Goal: Task Accomplishment & Management: Manage account settings

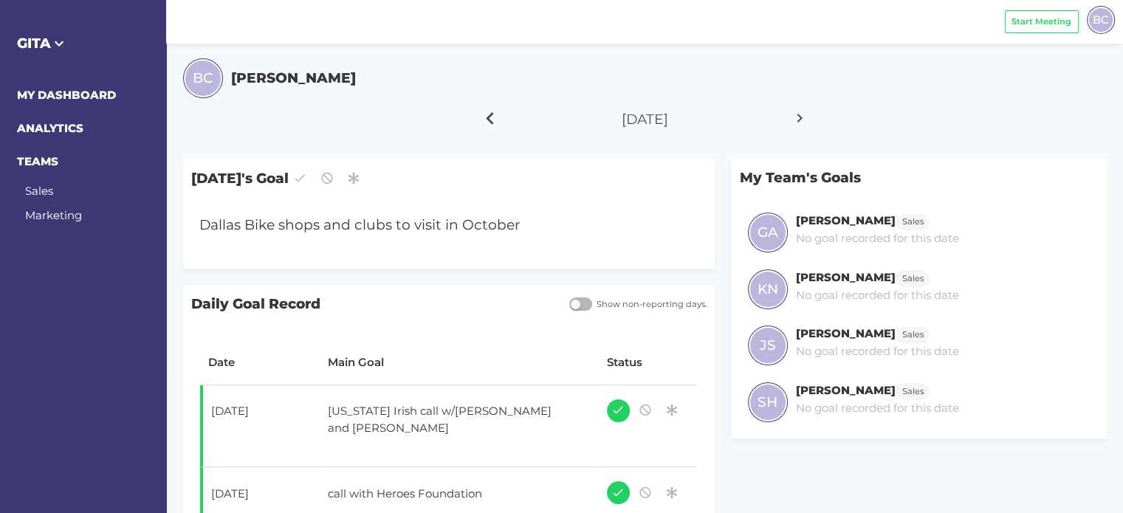
click at [490, 117] on icon at bounding box center [490, 118] width 25 height 37
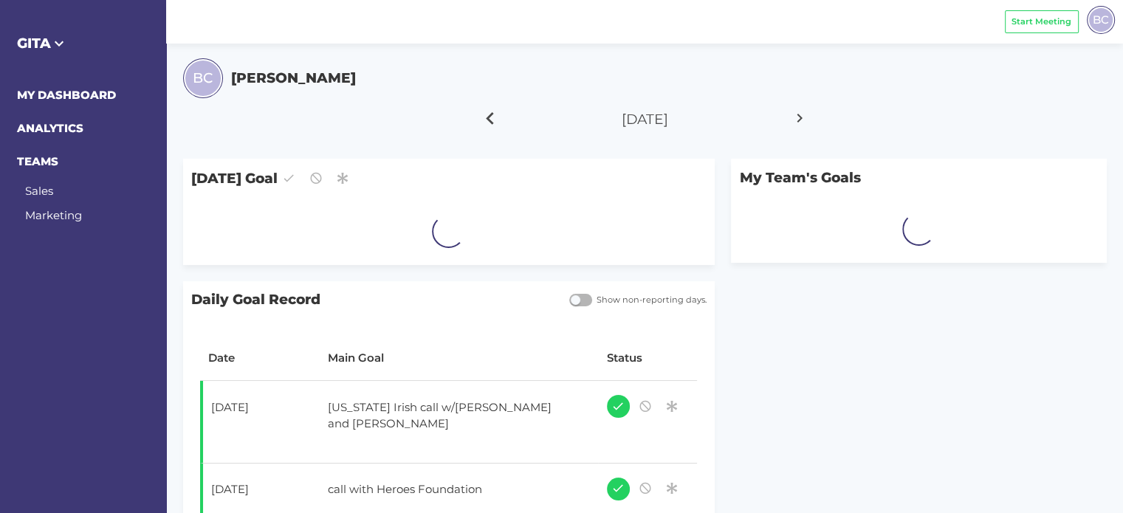
click at [490, 117] on icon at bounding box center [490, 118] width 25 height 37
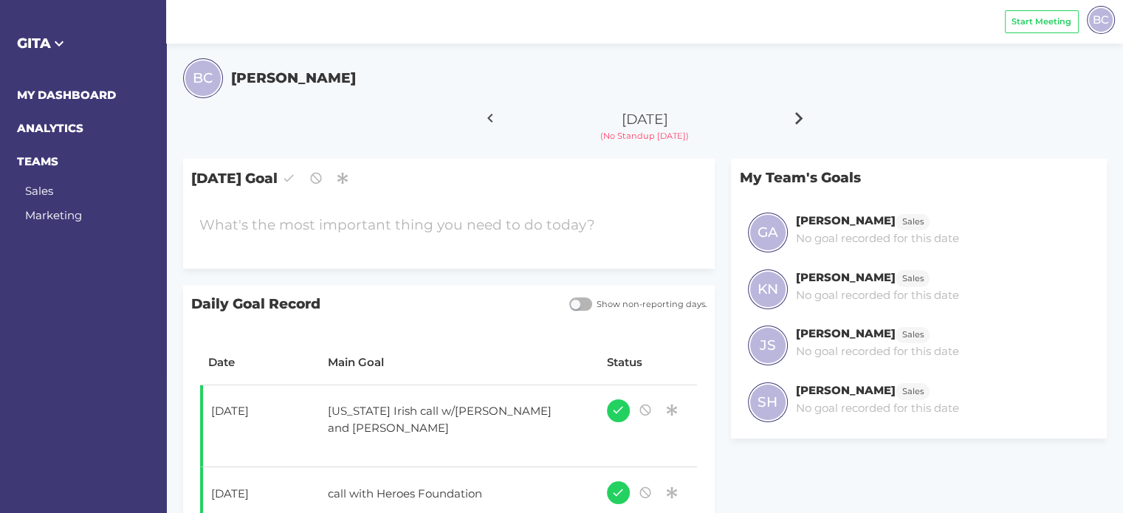
click at [797, 116] on icon at bounding box center [799, 118] width 25 height 37
click at [401, 230] on div "2025 Little 500 YOY orders" at bounding box center [427, 226] width 472 height 38
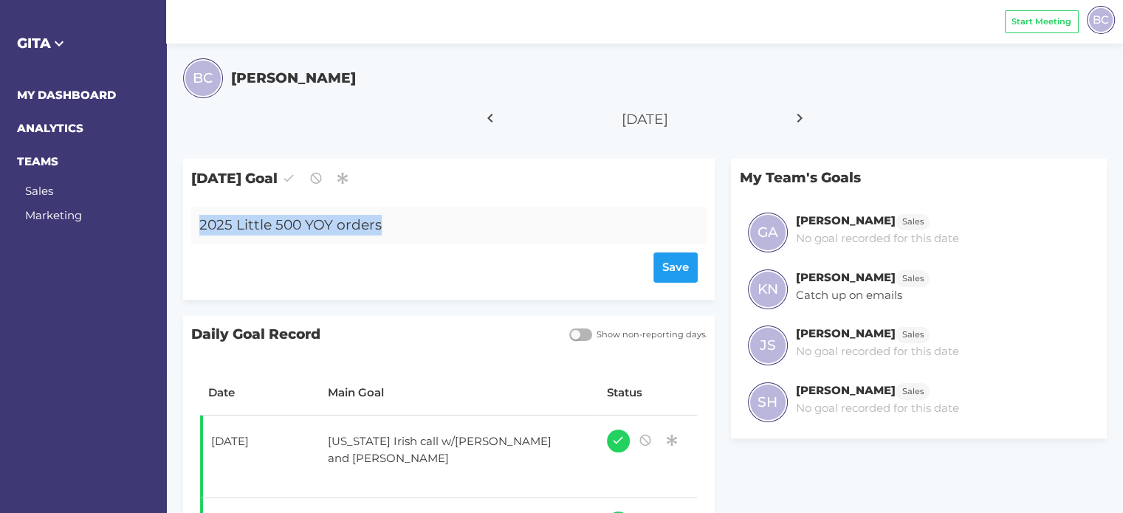
drag, startPoint x: 425, startPoint y: 227, endPoint x: 200, endPoint y: 232, distance: 225.2
click at [200, 232] on div "2025 Little 500 YOY orders" at bounding box center [427, 226] width 472 height 38
copy div "2025 Little 500 YOY orders"
click at [805, 122] on icon at bounding box center [799, 118] width 25 height 37
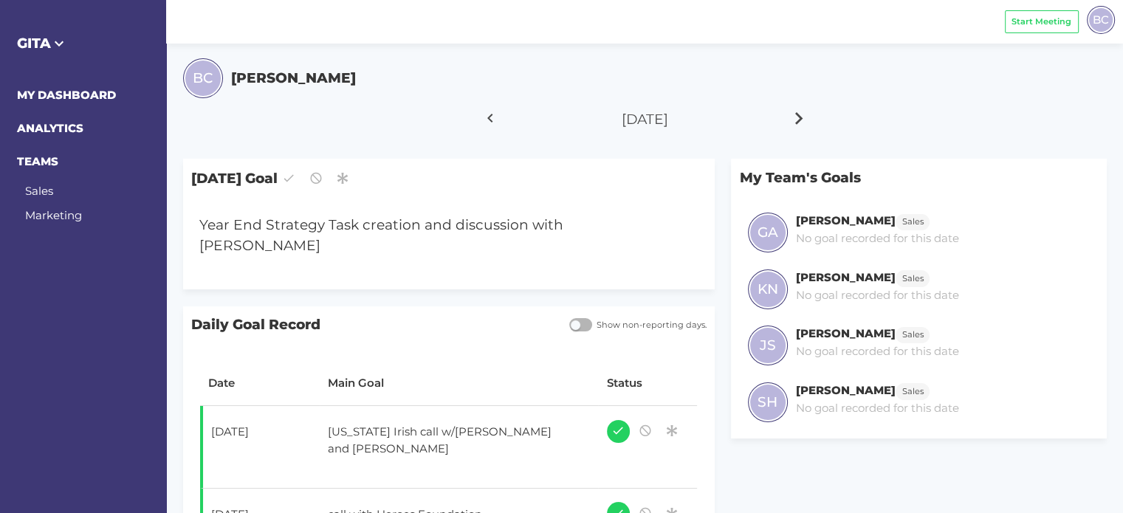
click at [797, 120] on icon at bounding box center [799, 118] width 25 height 37
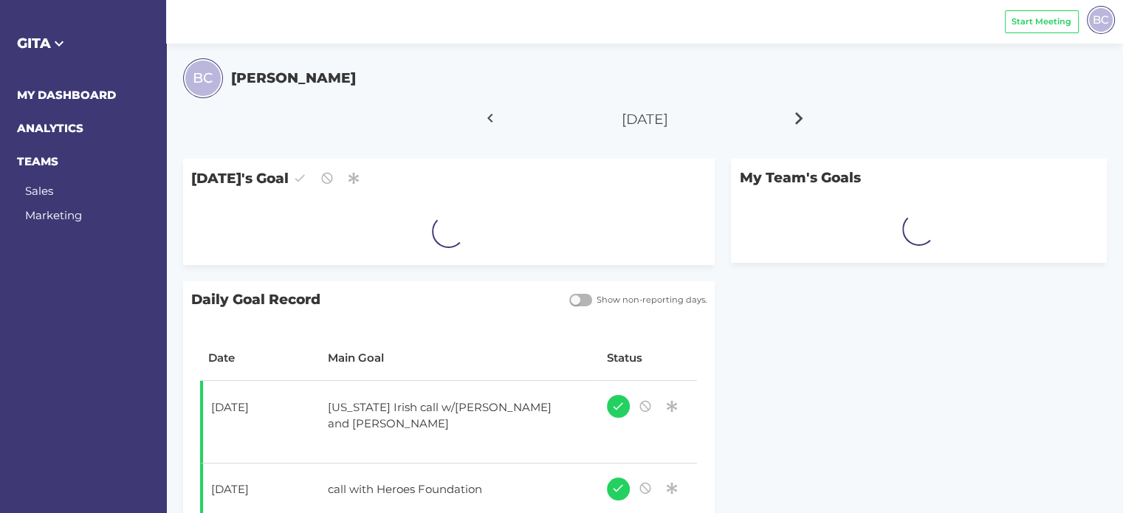
click at [797, 120] on icon at bounding box center [799, 118] width 25 height 37
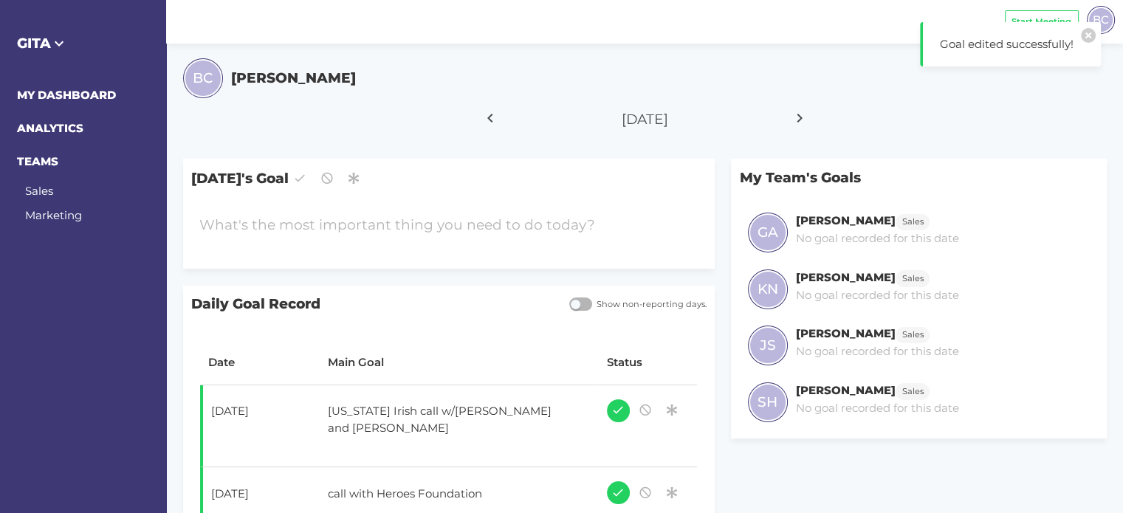
click at [513, 124] on div at bounding box center [490, 121] width 62 height 41
click at [496, 120] on icon at bounding box center [490, 118] width 25 height 37
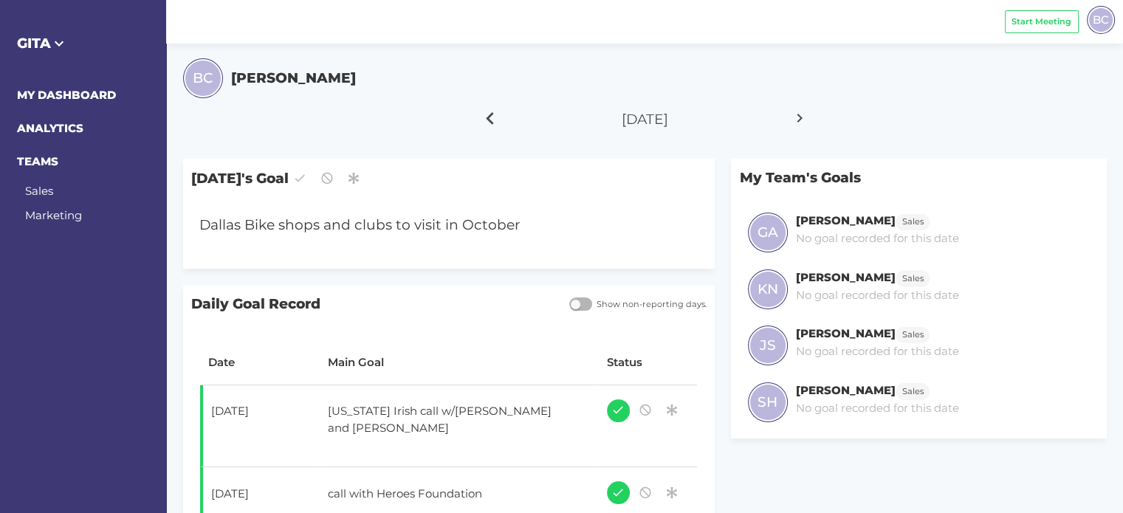
click at [496, 120] on icon at bounding box center [490, 118] width 25 height 37
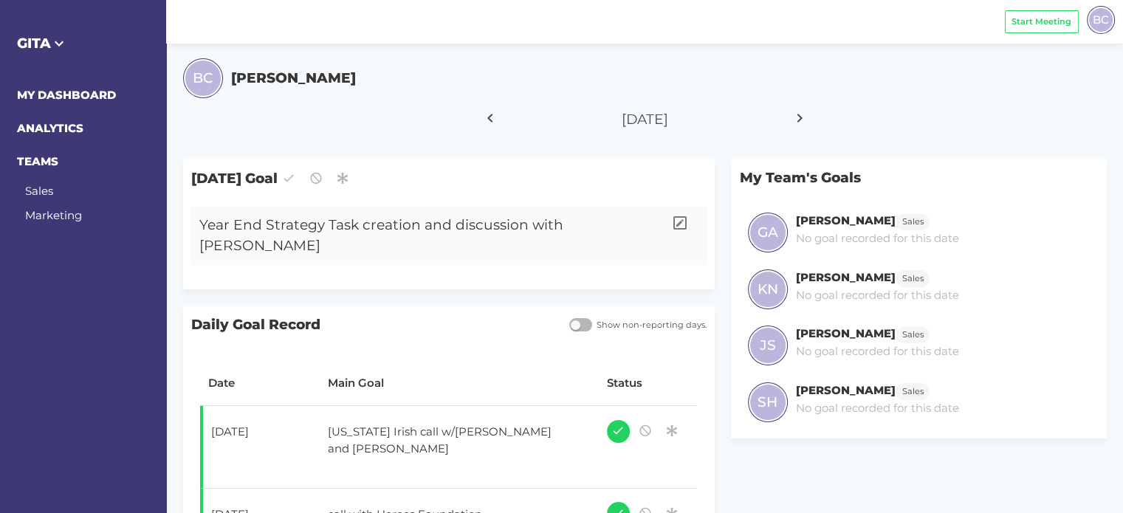
click at [628, 224] on div "Year End Strategy Task creation and discussion with [PERSON_NAME]" at bounding box center [427, 236] width 472 height 58
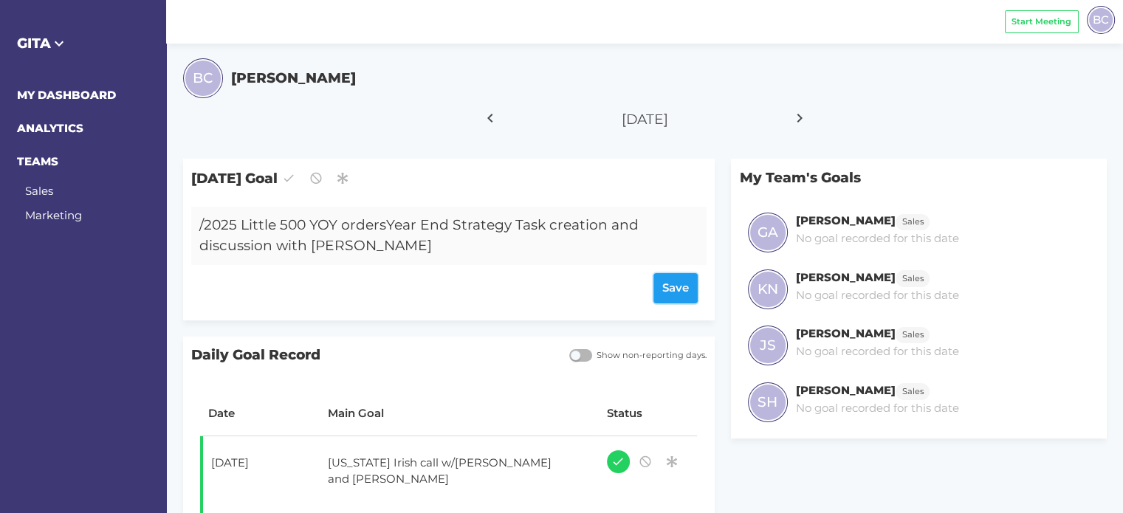
drag, startPoint x: 679, startPoint y: 286, endPoint x: 664, endPoint y: 274, distance: 18.9
click at [679, 286] on div "Save" at bounding box center [448, 288] width 498 height 30
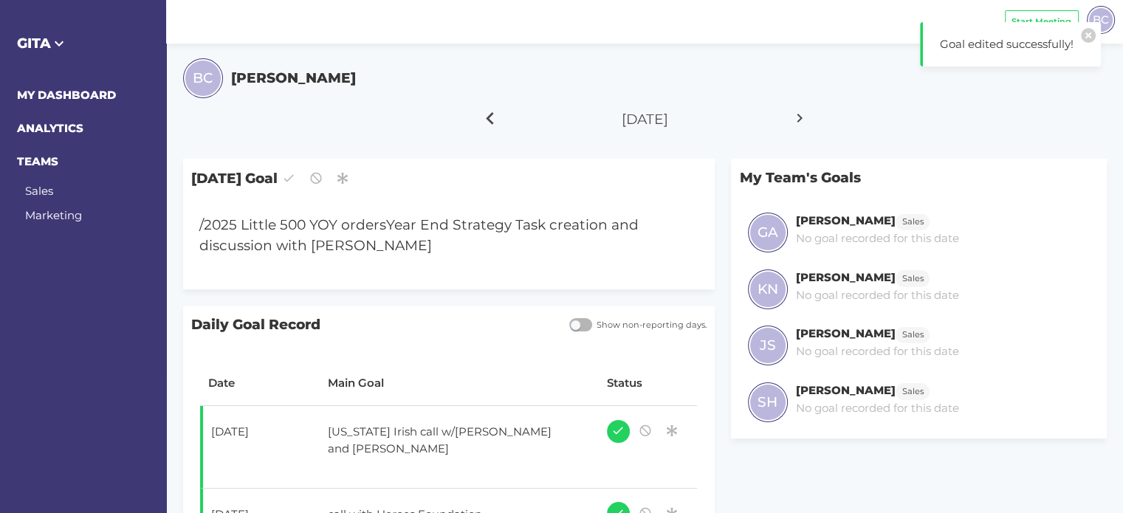
click at [492, 117] on icon at bounding box center [490, 118] width 25 height 37
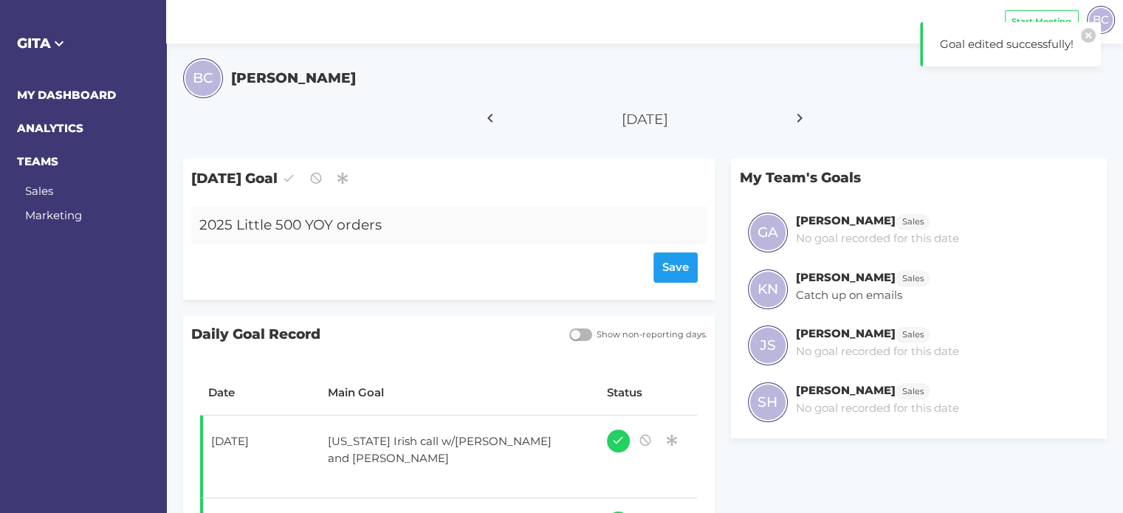
click at [299, 218] on div "2025 Little 500 YOY orders" at bounding box center [427, 226] width 472 height 38
drag, startPoint x: 396, startPoint y: 228, endPoint x: 187, endPoint y: 230, distance: 209.6
click at [187, 230] on div "2025 Little 500 YOY orders Save" at bounding box center [448, 249] width 531 height 101
drag, startPoint x: 353, startPoint y: 236, endPoint x: 404, endPoint y: 235, distance: 51.7
click at [354, 236] on div "2025 Little 500 YOY orders" at bounding box center [427, 226] width 472 height 38
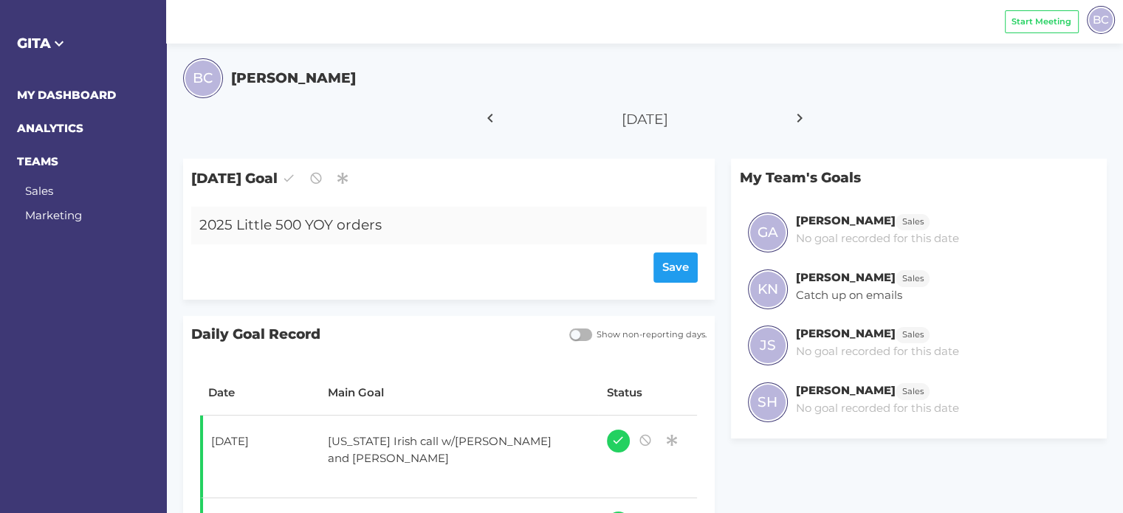
click at [413, 228] on div "2025 Little 500 YOY orders" at bounding box center [427, 226] width 472 height 38
drag, startPoint x: 386, startPoint y: 227, endPoint x: 204, endPoint y: 230, distance: 182.3
click at [204, 230] on div "2025 Little 500 YOY orders" at bounding box center [427, 226] width 472 height 38
click at [682, 267] on div "Save" at bounding box center [448, 267] width 498 height 30
